Goal: Task Accomplishment & Management: Manage account settings

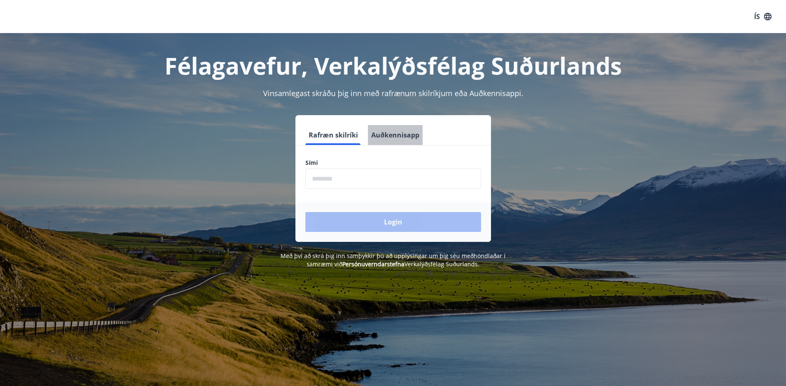
click at [395, 131] on button "Auðkennisapp" at bounding box center [395, 135] width 55 height 20
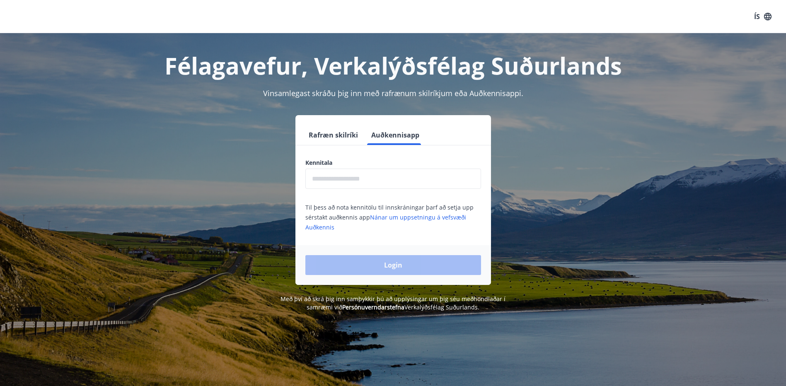
click at [374, 179] on input "text" at bounding box center [393, 179] width 176 height 20
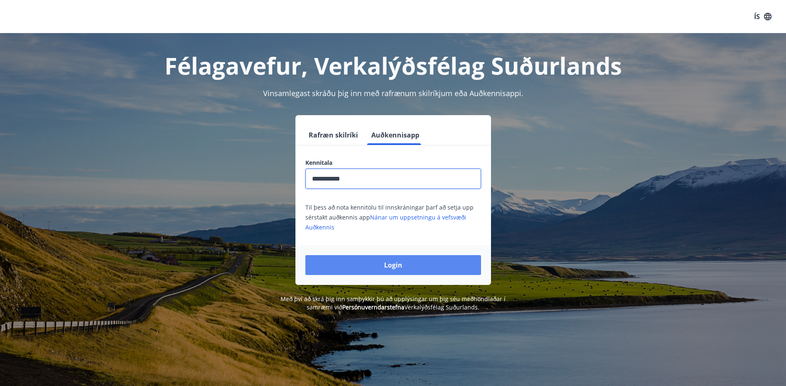
type input "**********"
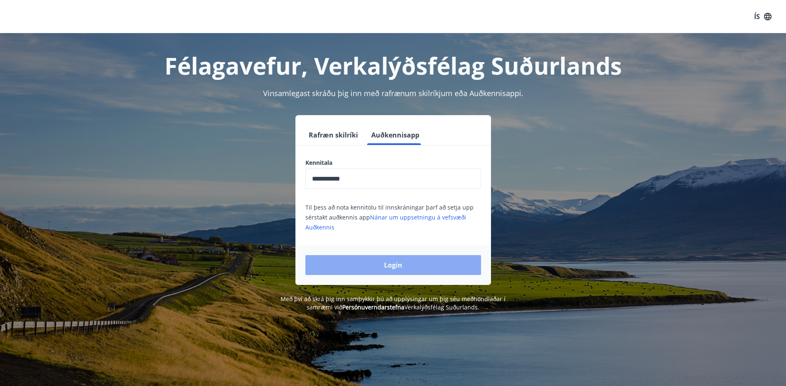
click at [399, 273] on button "Login" at bounding box center [393, 265] width 176 height 20
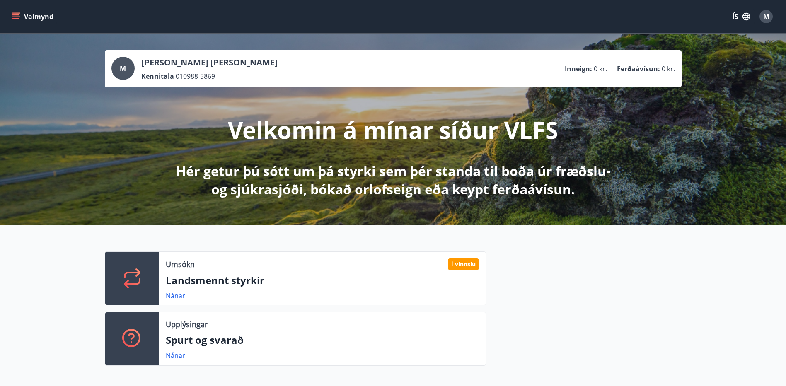
click at [737, 21] on button "ÍS" at bounding box center [741, 16] width 27 height 15
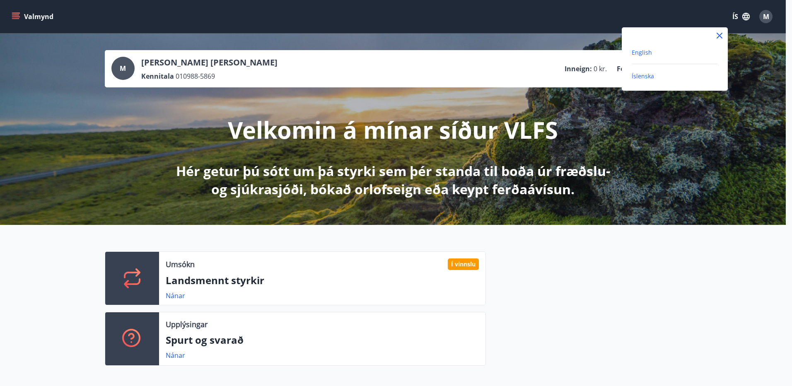
click at [637, 56] on span "English" at bounding box center [642, 52] width 20 height 8
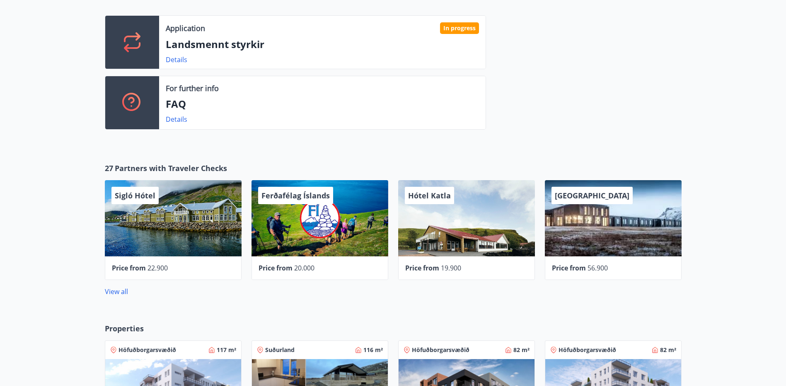
scroll to position [162, 0]
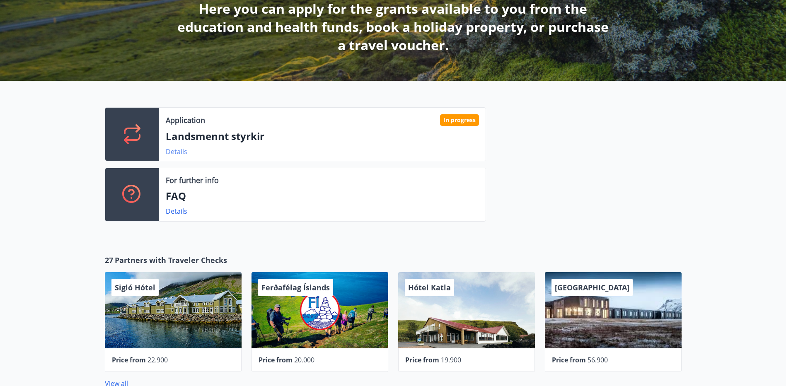
click at [182, 151] on link "Details" at bounding box center [177, 151] width 22 height 9
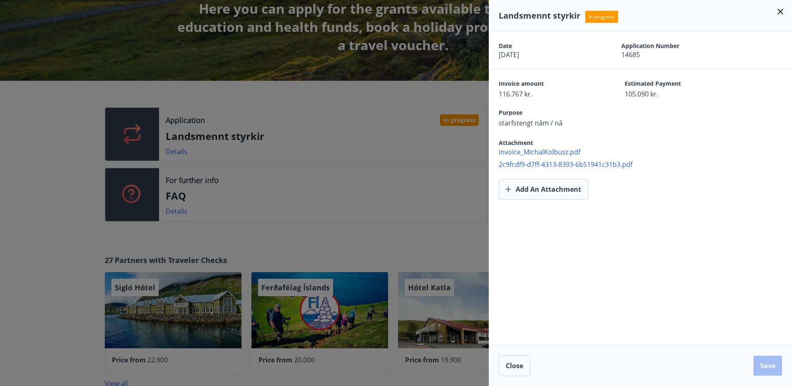
click at [782, 13] on icon at bounding box center [781, 12] width 6 height 6
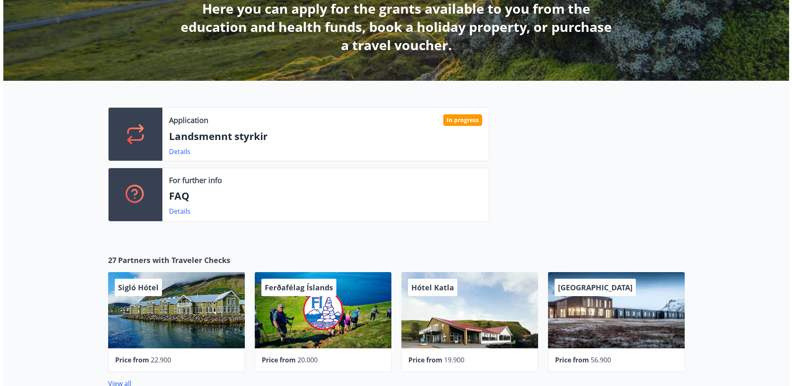
scroll to position [0, 0]
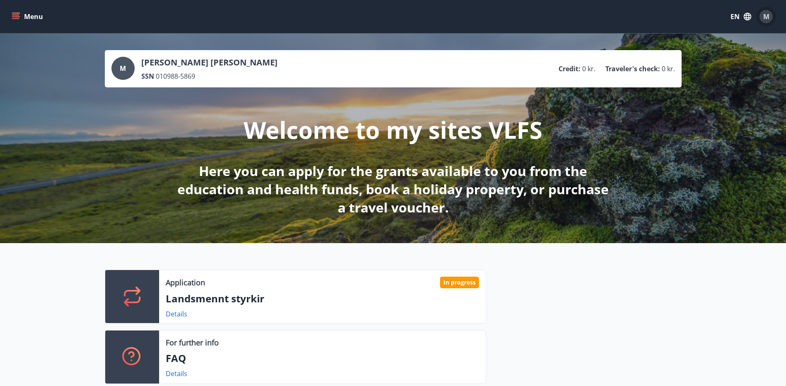
click at [768, 17] on span "M" at bounding box center [766, 16] width 6 height 9
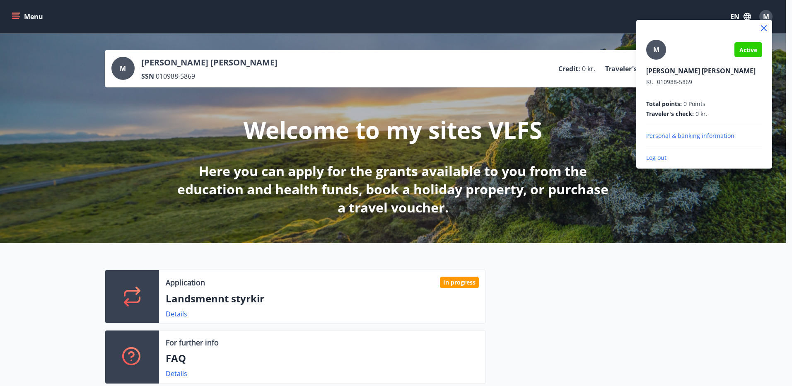
click at [654, 157] on p "Log out" at bounding box center [704, 158] width 116 height 8
